Goal: Task Accomplishment & Management: Manage account settings

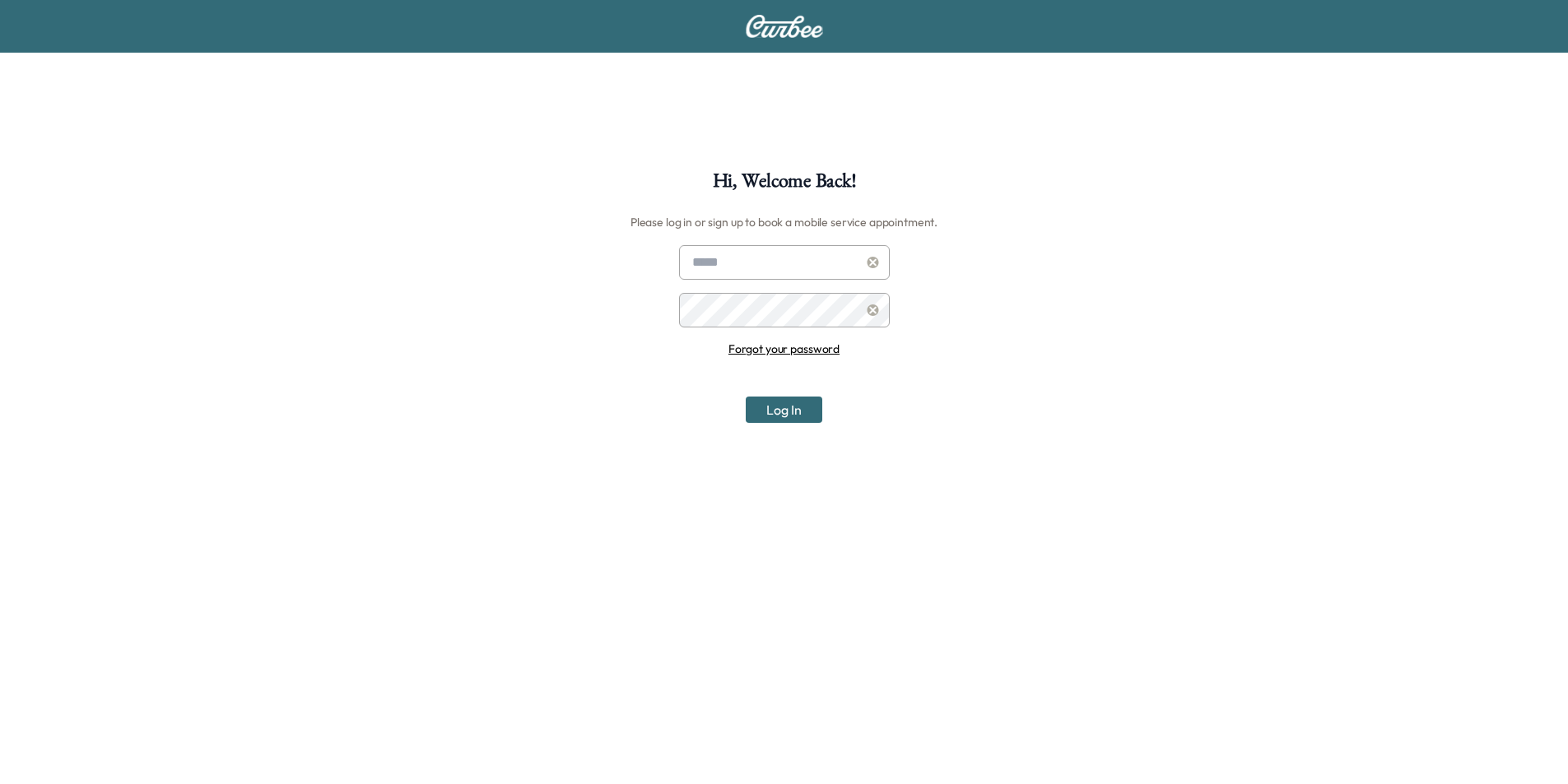
click at [791, 345] on link "Forgot your password" at bounding box center [783, 349] width 111 height 15
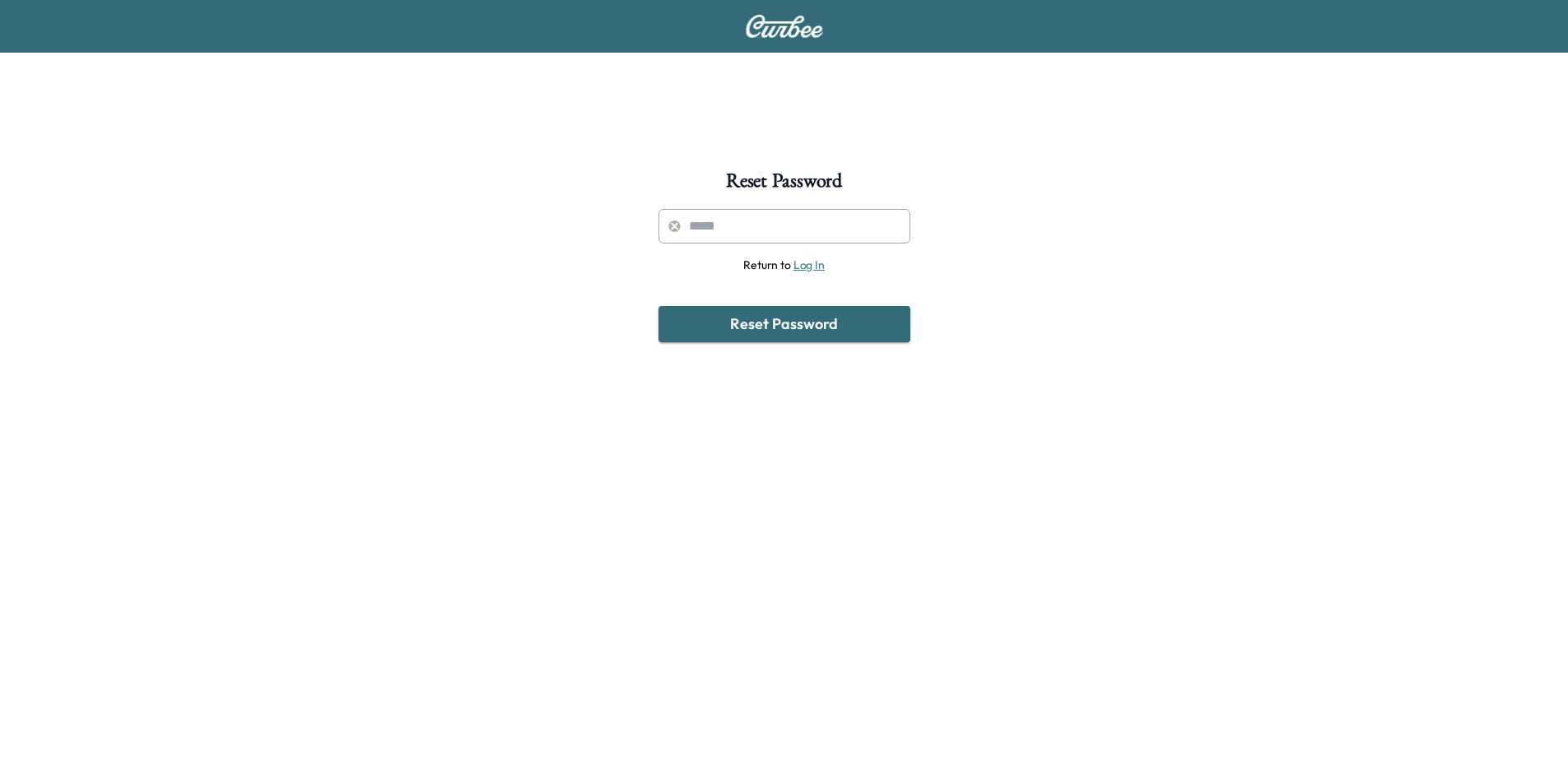
click at [712, 224] on input "text" at bounding box center [784, 226] width 252 height 35
click at [711, 230] on input "text" at bounding box center [784, 226] width 252 height 35
type input "**********"
click at [794, 323] on button "Reset Password" at bounding box center [784, 324] width 252 height 36
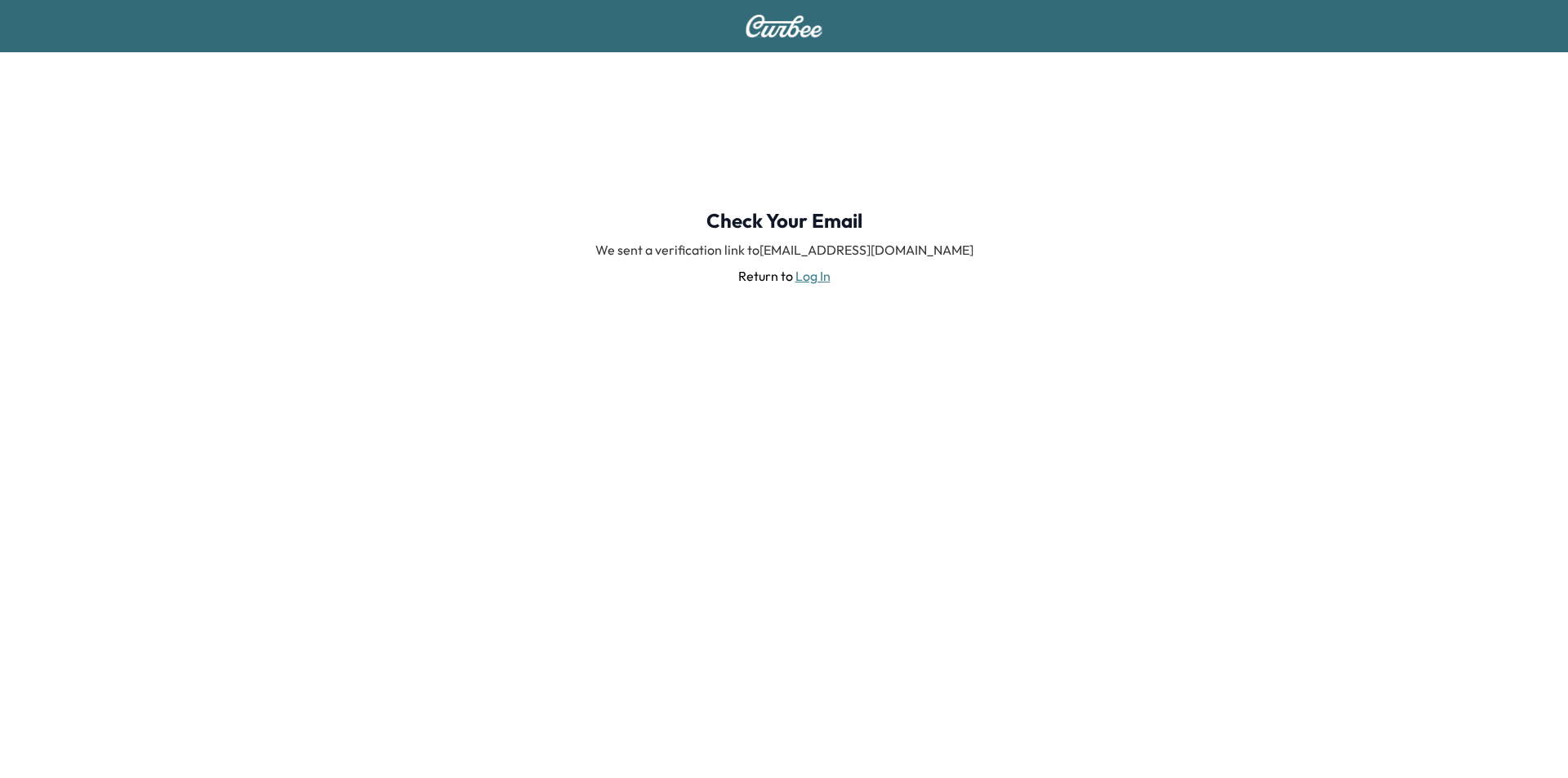
click at [1451, 125] on div "Check Your Email We sent a verification link to annisak@fertittachevy.com Retur…" at bounding box center [784, 246] width 1568 height 389
click at [88, 298] on div "Check Your Email We sent a verification link to annisak@fertittachevy.com Retur…" at bounding box center [784, 246] width 1568 height 389
click at [1465, 187] on div "Check Your Email We sent a verification link to annisak@fertittachevy.com Retur…" at bounding box center [784, 246] width 1568 height 389
click at [818, 280] on link "Log In" at bounding box center [813, 276] width 35 height 16
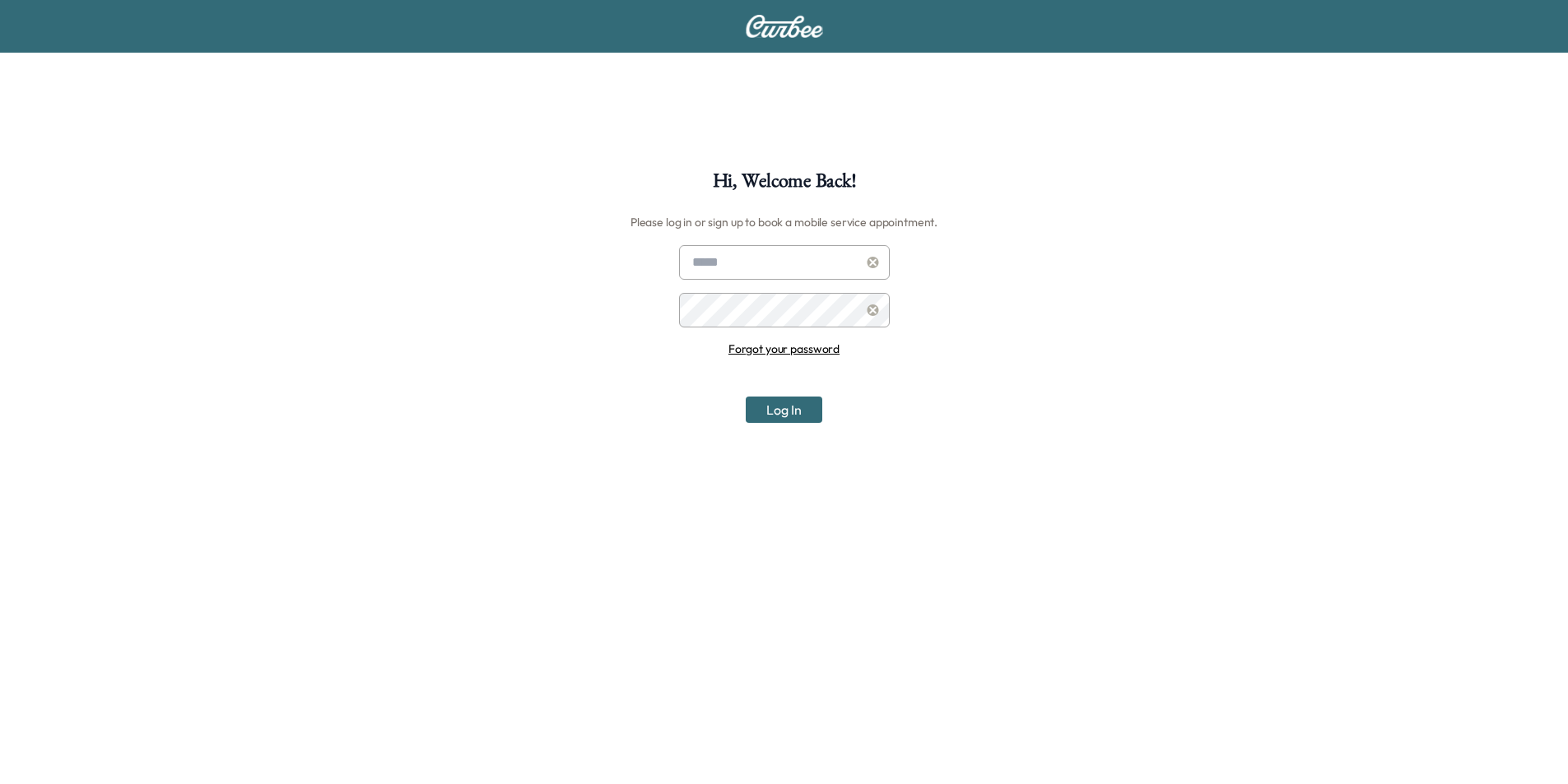
click at [1466, 592] on div "Hi, Welcome Back! Please log in or sign up to book a mobile service appointment…" at bounding box center [784, 562] width 1568 height 784
click at [796, 350] on link "Forgot your password" at bounding box center [783, 349] width 111 height 15
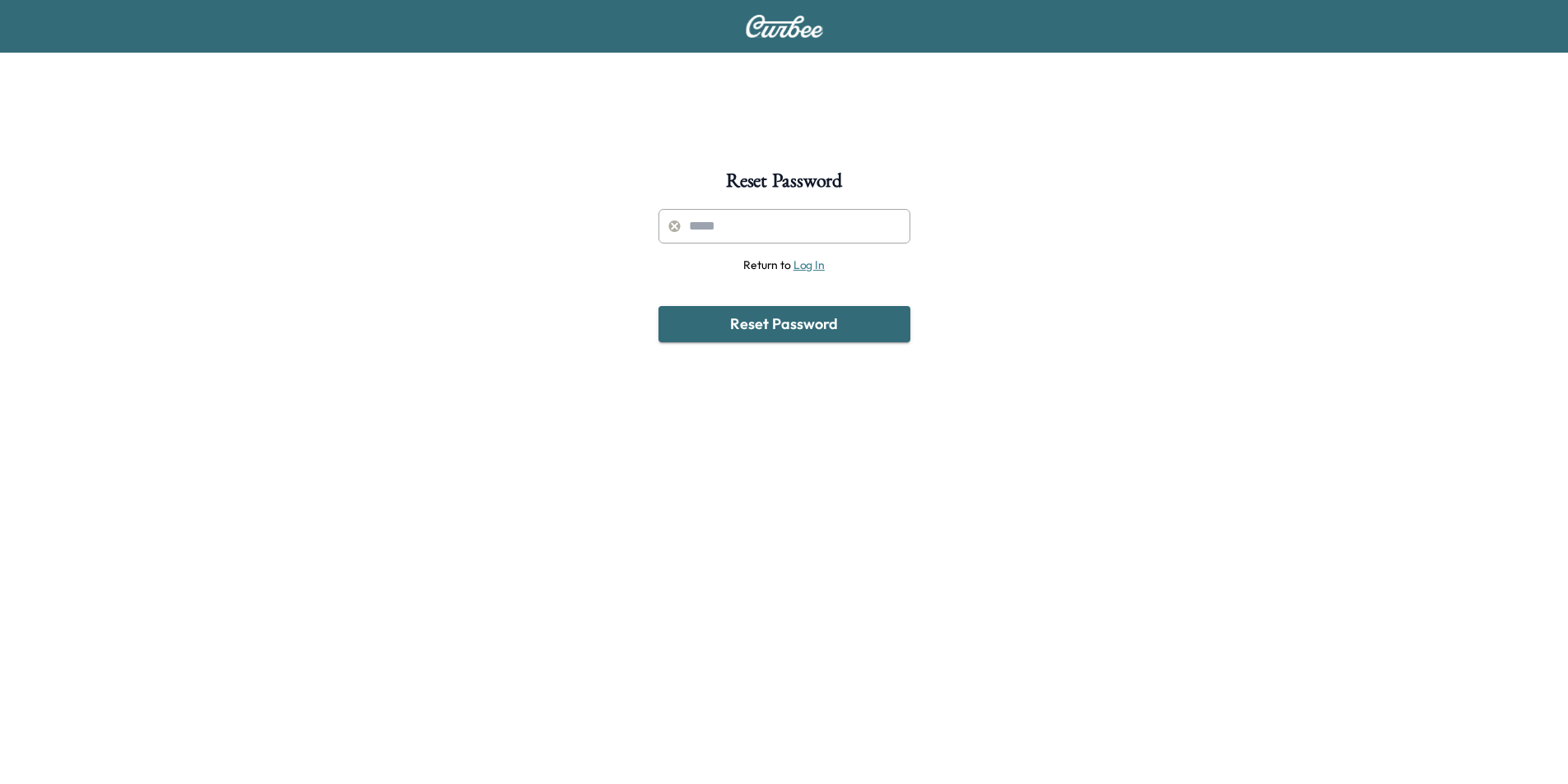
click at [781, 238] on input "text" at bounding box center [784, 226] width 252 height 35
type input "**********"
click at [800, 336] on button "Reset Password" at bounding box center [784, 324] width 252 height 36
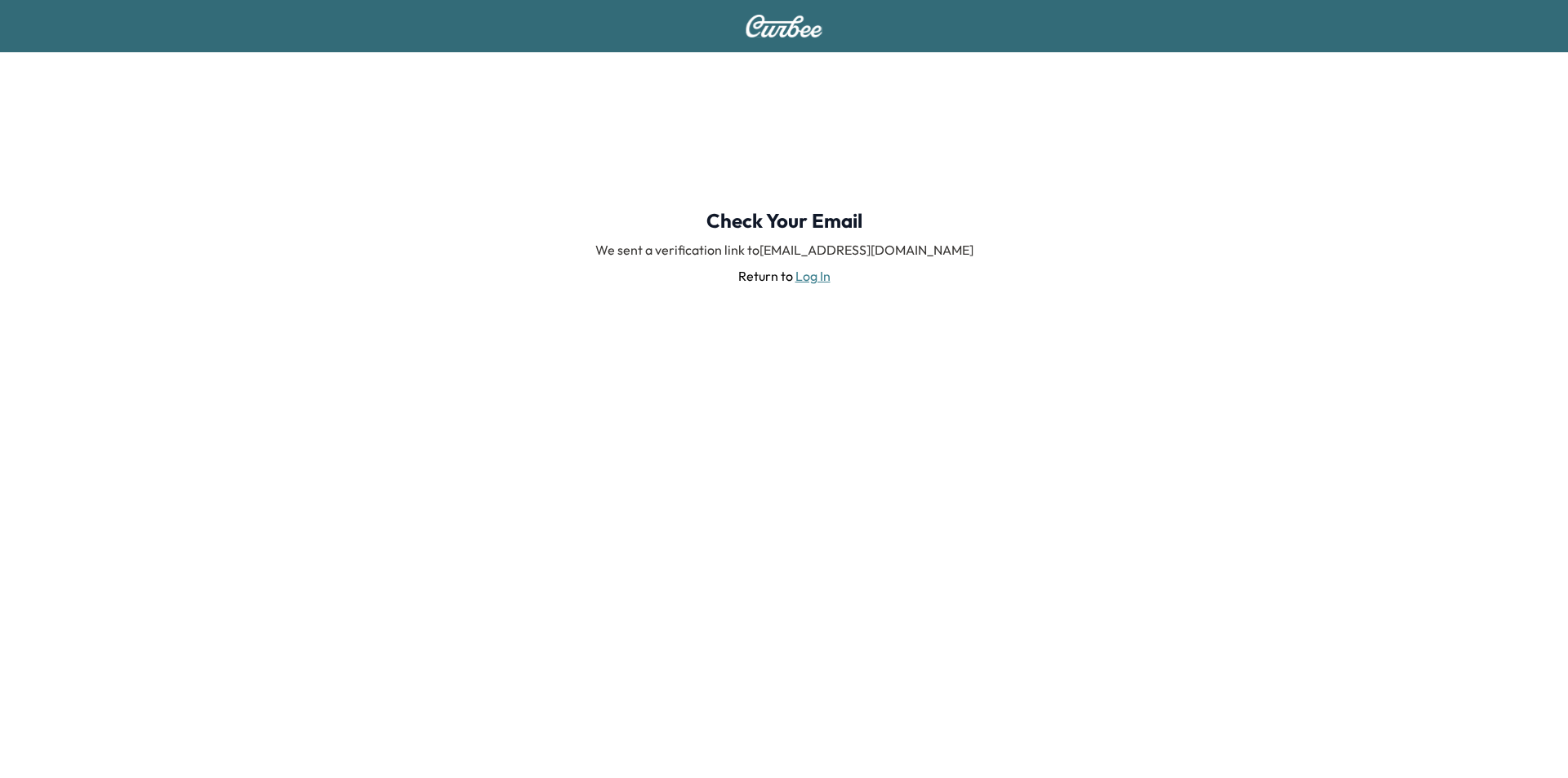
click at [1437, 182] on div "Check Your Email We sent a verification link to annisak@fertittachevy.com Retur…" at bounding box center [784, 246] width 1568 height 389
drag, startPoint x: 124, startPoint y: 253, endPoint x: 134, endPoint y: 252, distance: 10.0
click at [125, 253] on div "Check Your Email We sent a verification link to annisak@fertittachevy.com Retur…" at bounding box center [784, 246] width 1568 height 389
click at [804, 274] on link "Log In" at bounding box center [813, 276] width 35 height 16
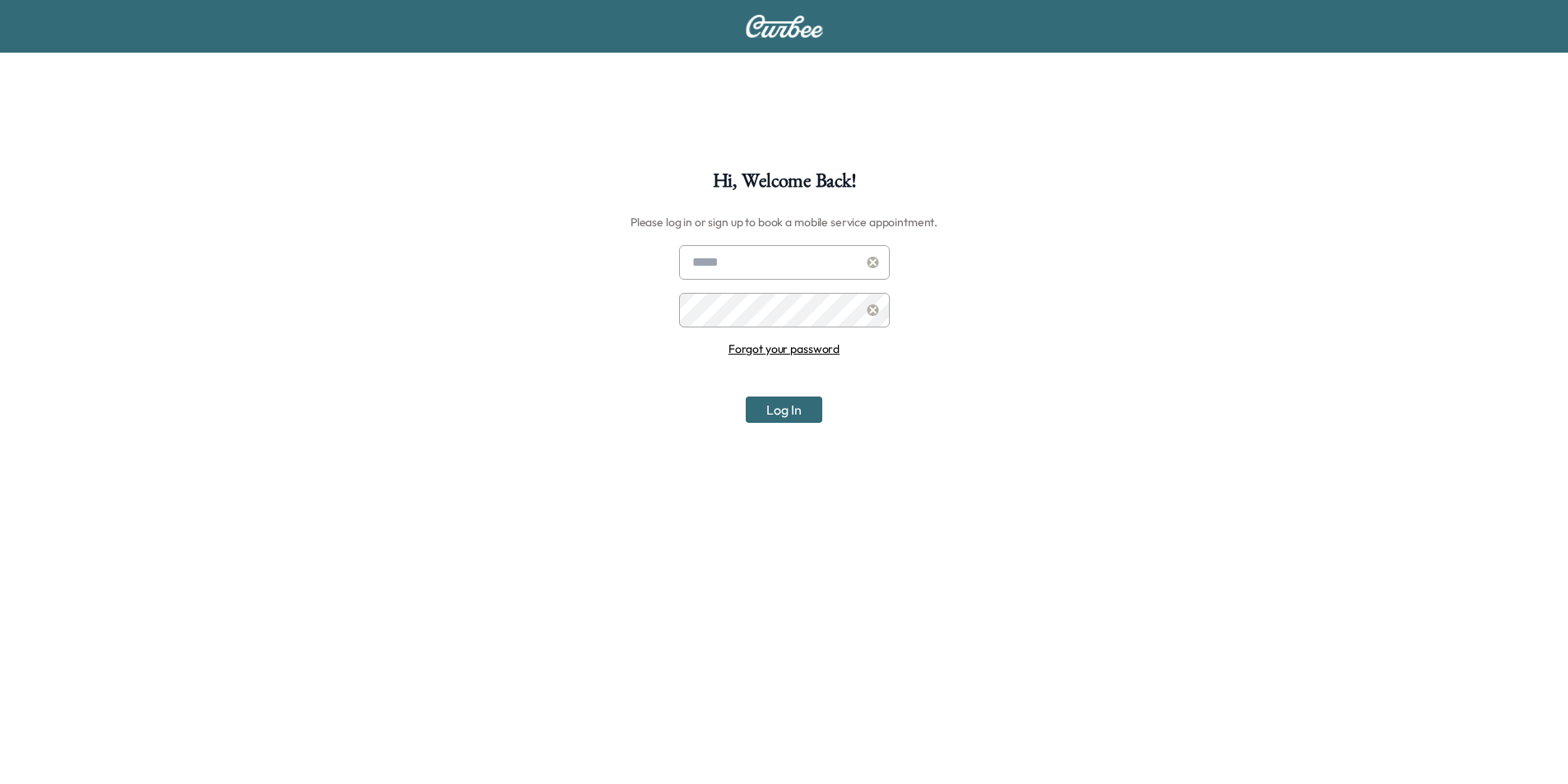
click at [706, 263] on input "text" at bounding box center [784, 263] width 211 height 35
click at [708, 258] on input "text" at bounding box center [784, 263] width 211 height 35
type input "**********"
click at [746, 397] on button "Log In" at bounding box center [784, 410] width 77 height 27
click at [876, 312] on icon at bounding box center [873, 310] width 12 height 12
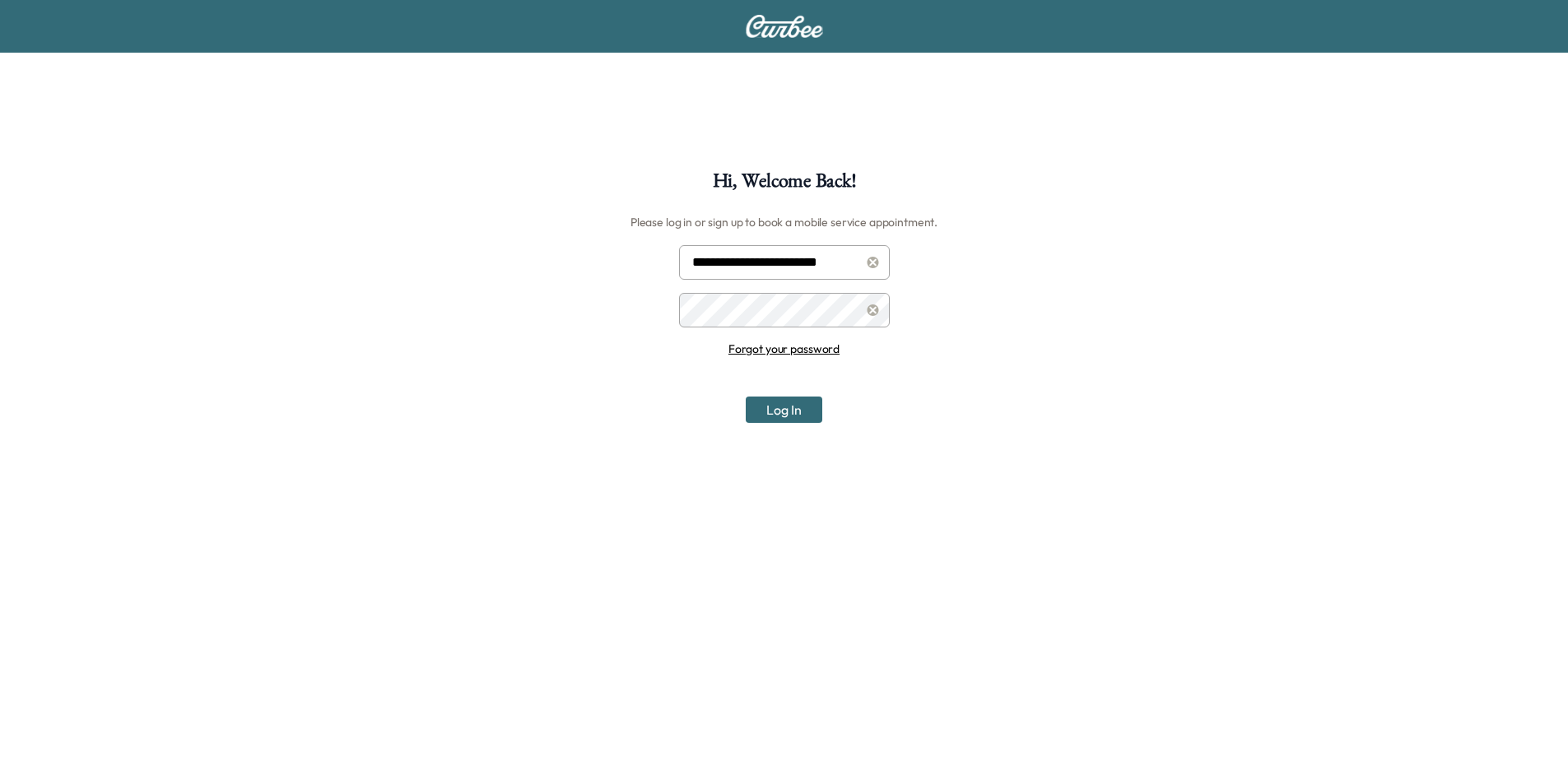
click at [153, 262] on div "**********" at bounding box center [784, 562] width 1568 height 784
drag, startPoint x: 806, startPoint y: 265, endPoint x: 623, endPoint y: 265, distance: 183.0
click at [623, 265] on div "**********" at bounding box center [784, 562] width 1568 height 784
